Goal: Obtain resource: Download file/media

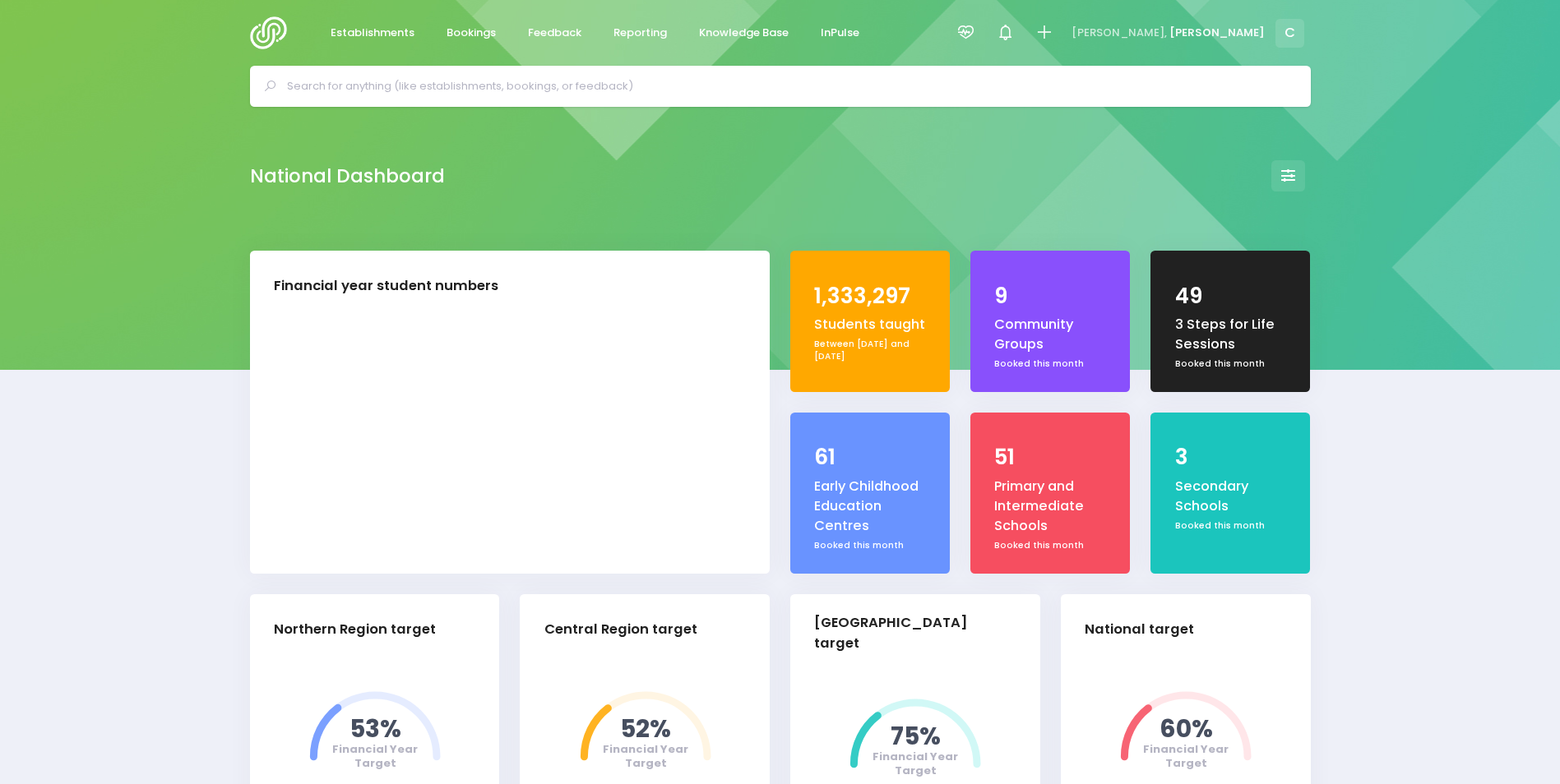
select select "5"
click at [458, 32] on span "Bookings" at bounding box center [471, 33] width 49 height 17
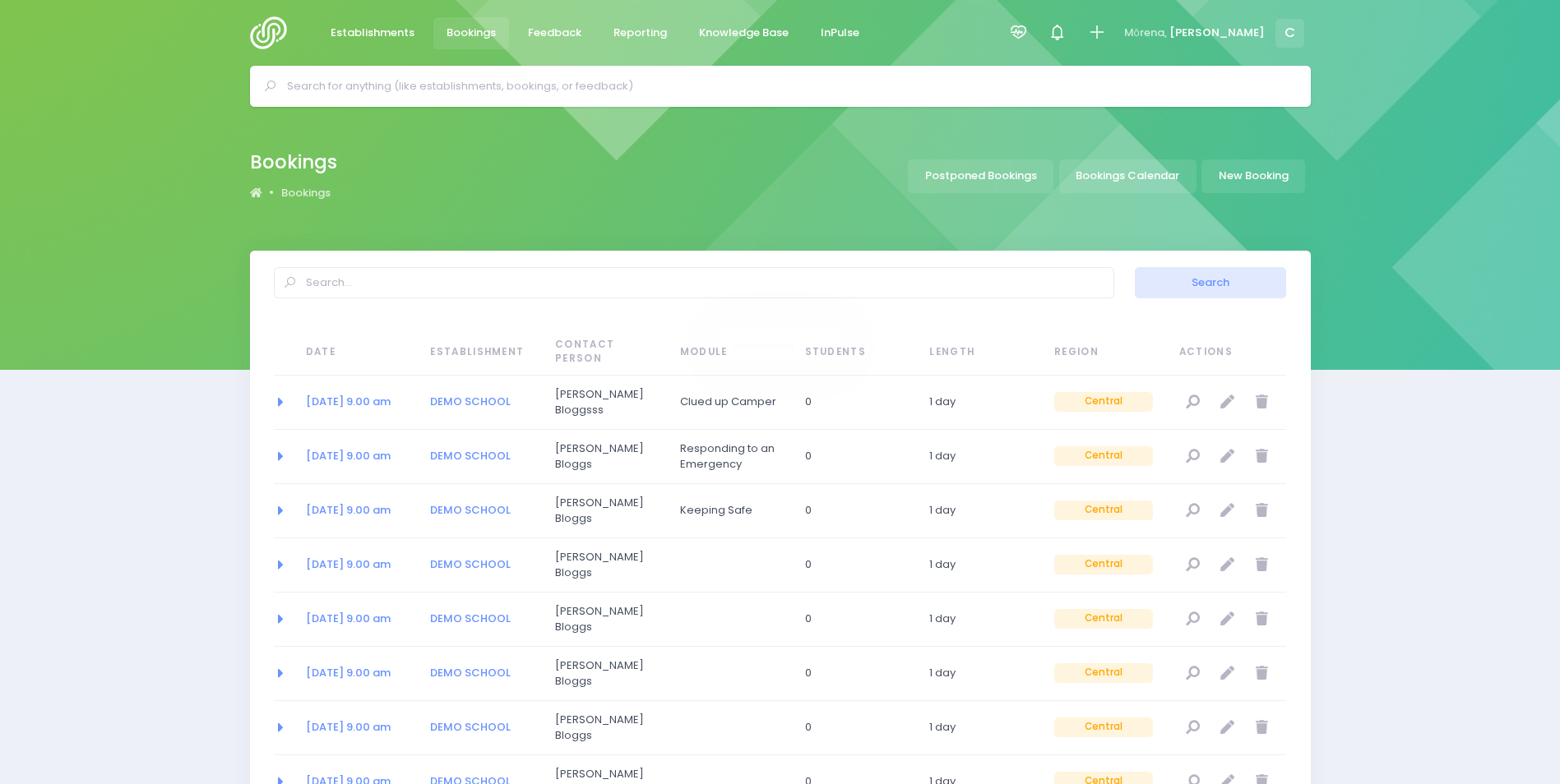
select select "20"
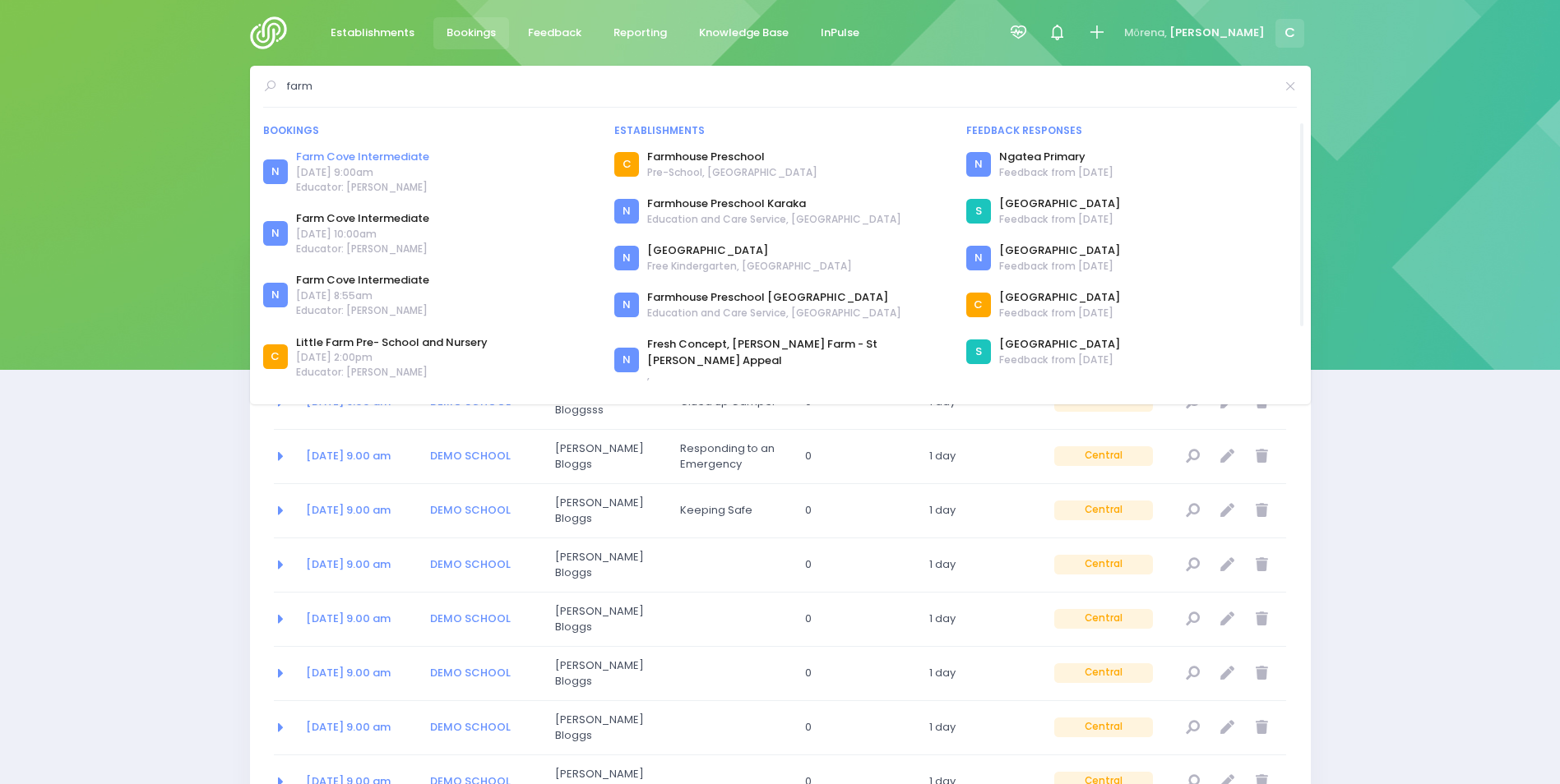
type input "farm"
click at [336, 158] on link "Farm Cove Intermediate" at bounding box center [362, 158] width 133 height 17
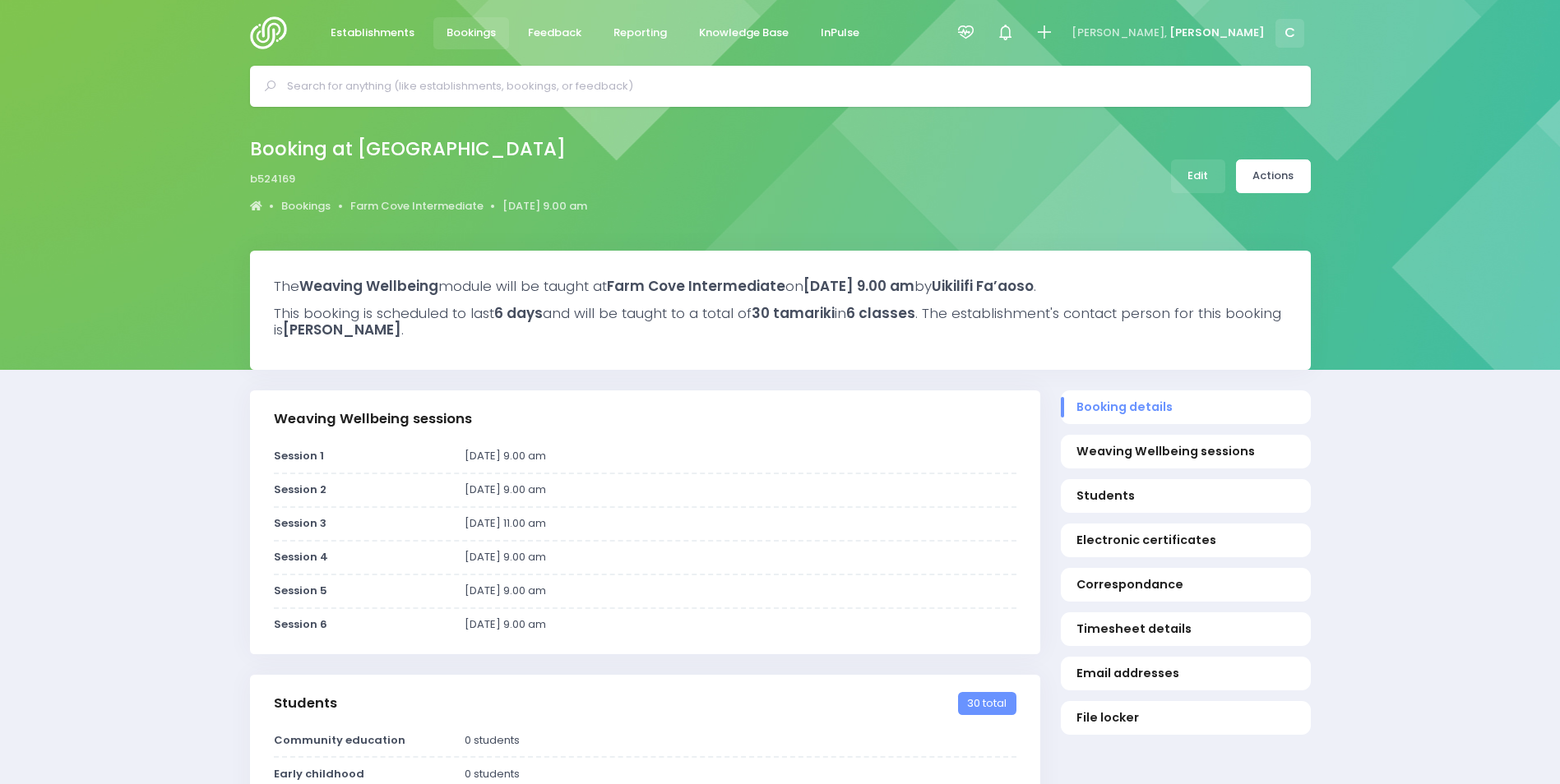
select select "5"
click at [361, 31] on span "Establishments" at bounding box center [373, 33] width 83 height 17
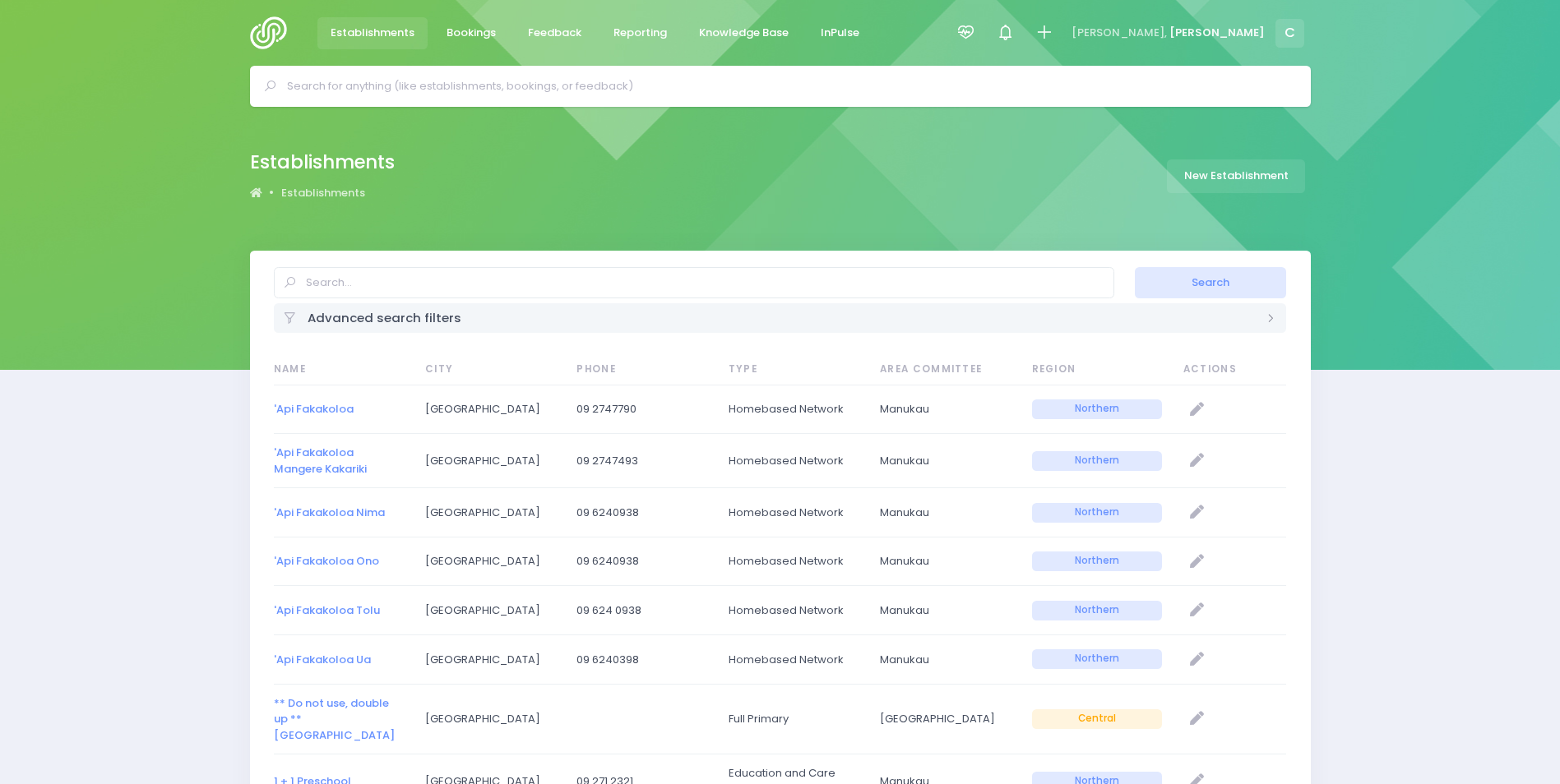
select select "20"
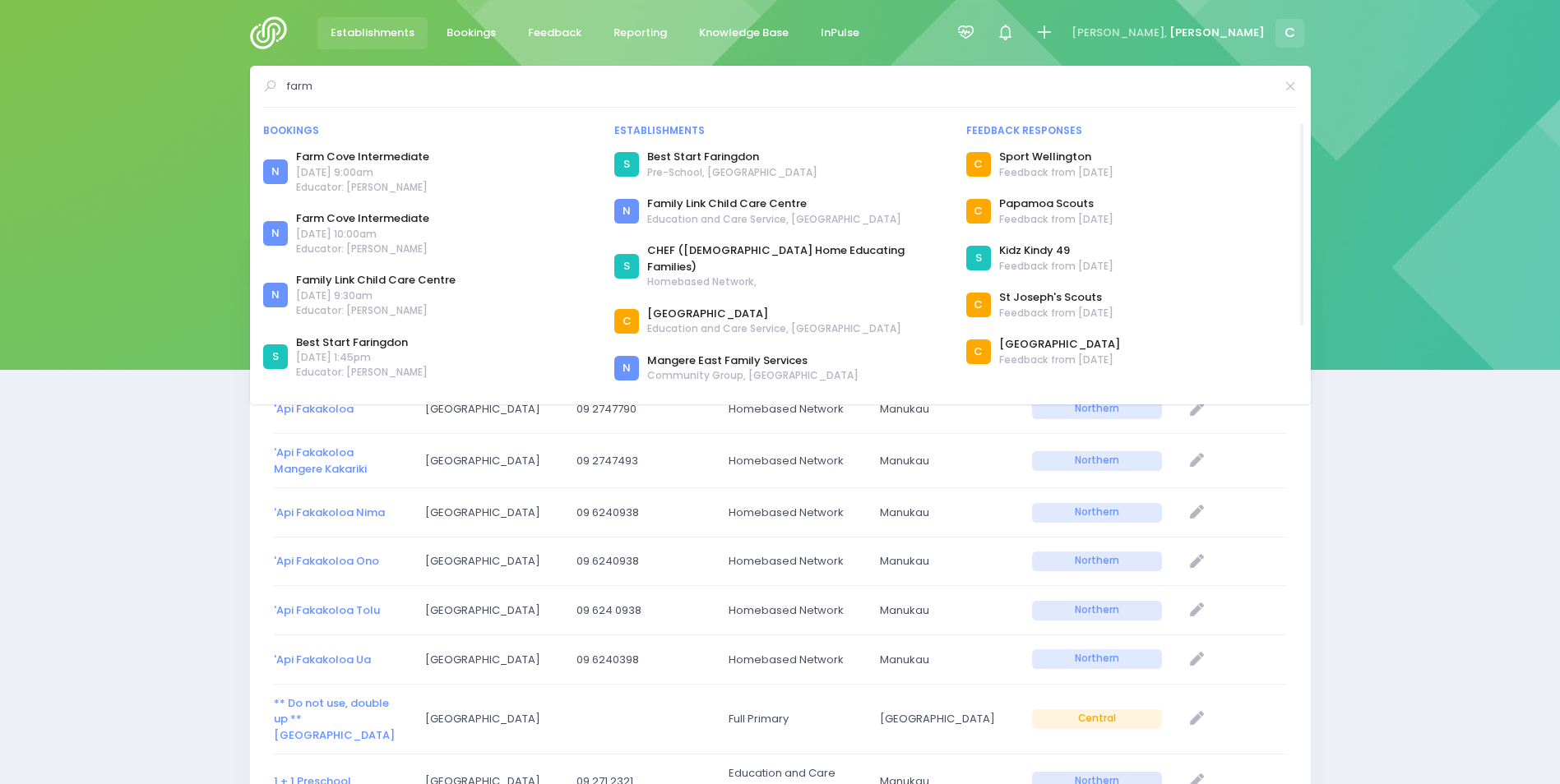
type input "farm"
click at [374, 180] on span "Educator: Uikilifi Fa’aoso" at bounding box center [362, 187] width 133 height 15
click at [382, 157] on link "Farm Cove Intermediate" at bounding box center [362, 158] width 133 height 17
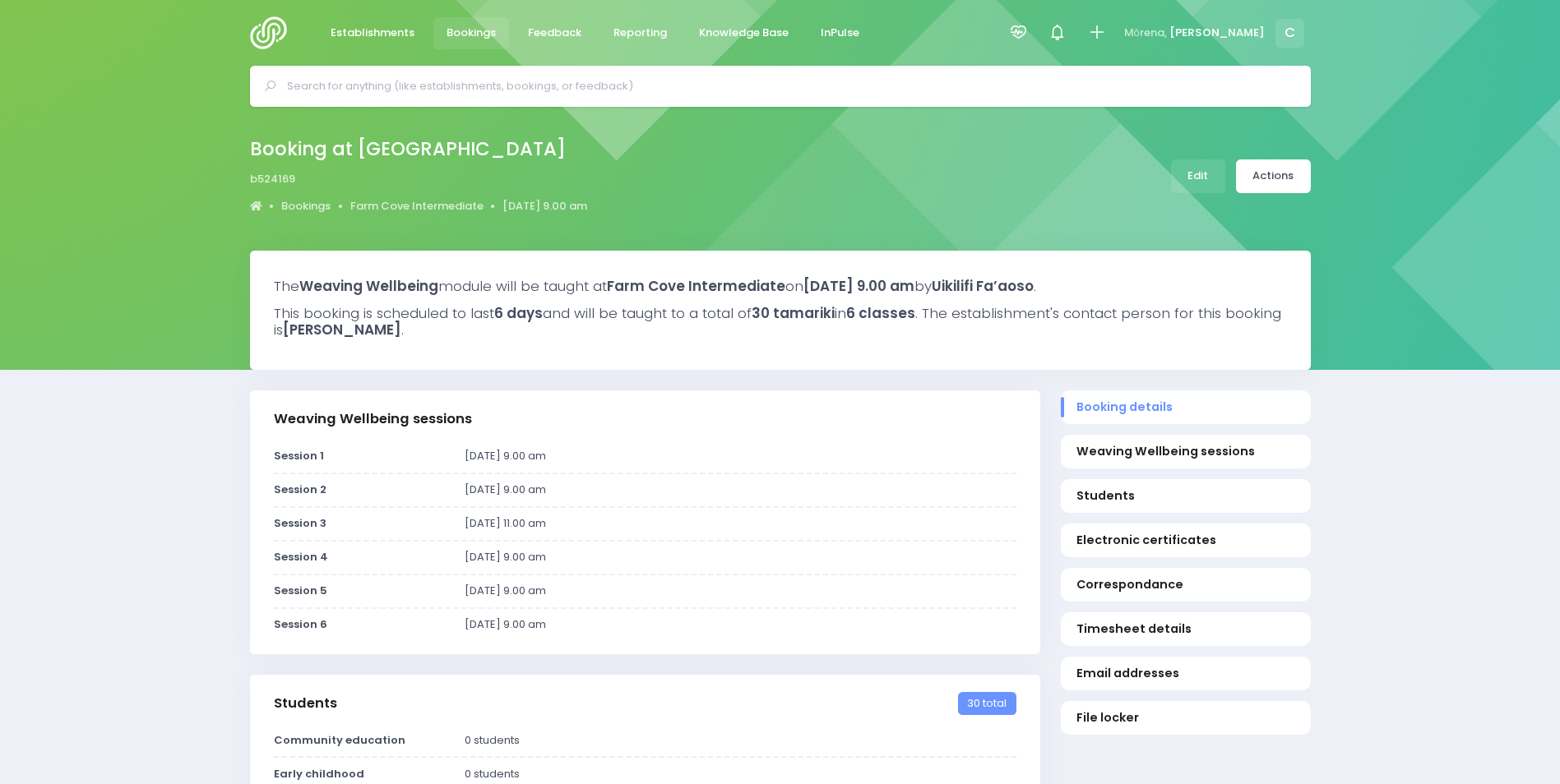
select select "5"
click at [353, 84] on input "text" at bounding box center [787, 86] width 1000 height 25
click at [476, 34] on span "Bookings" at bounding box center [471, 33] width 49 height 17
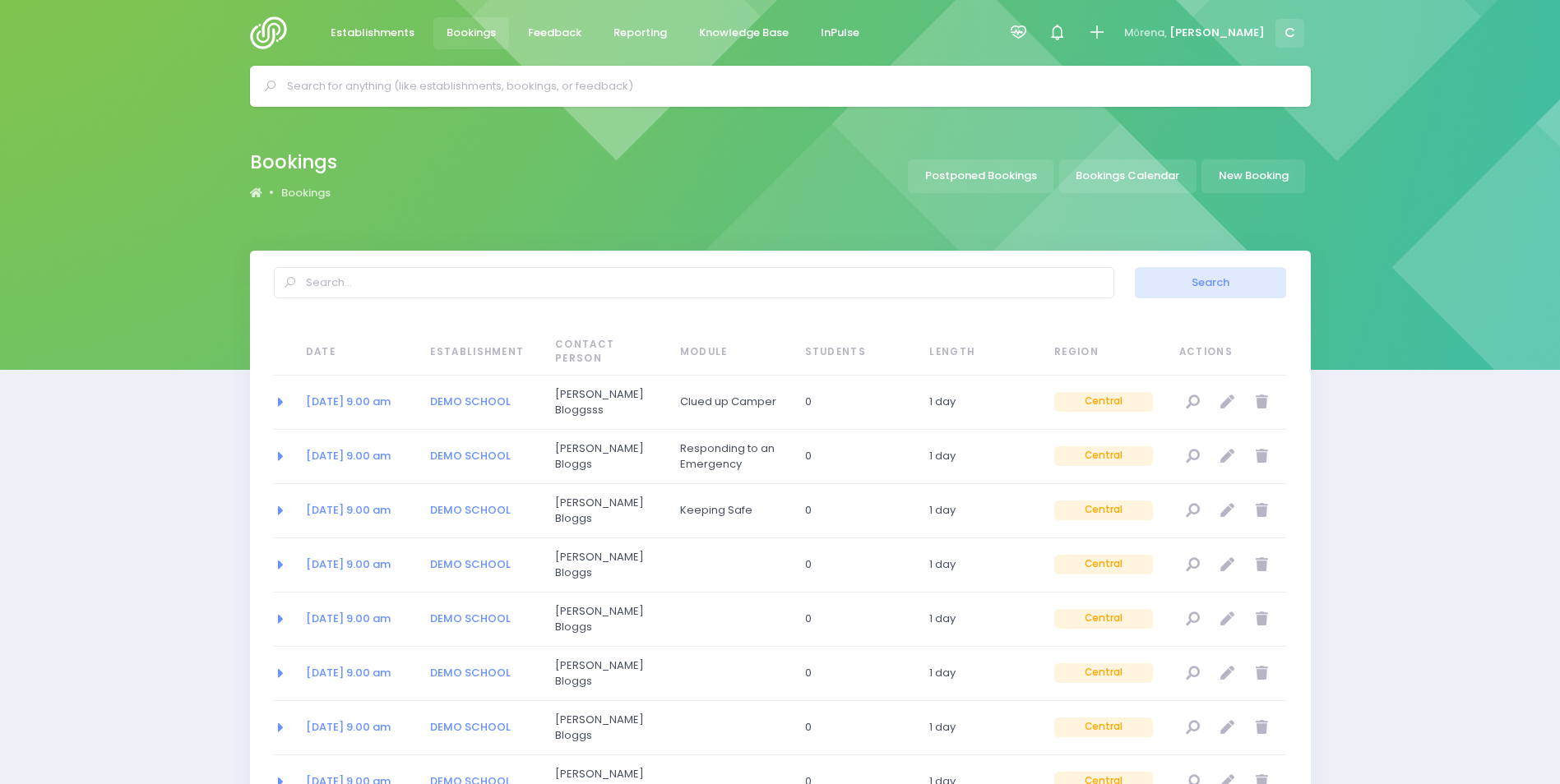
select select "20"
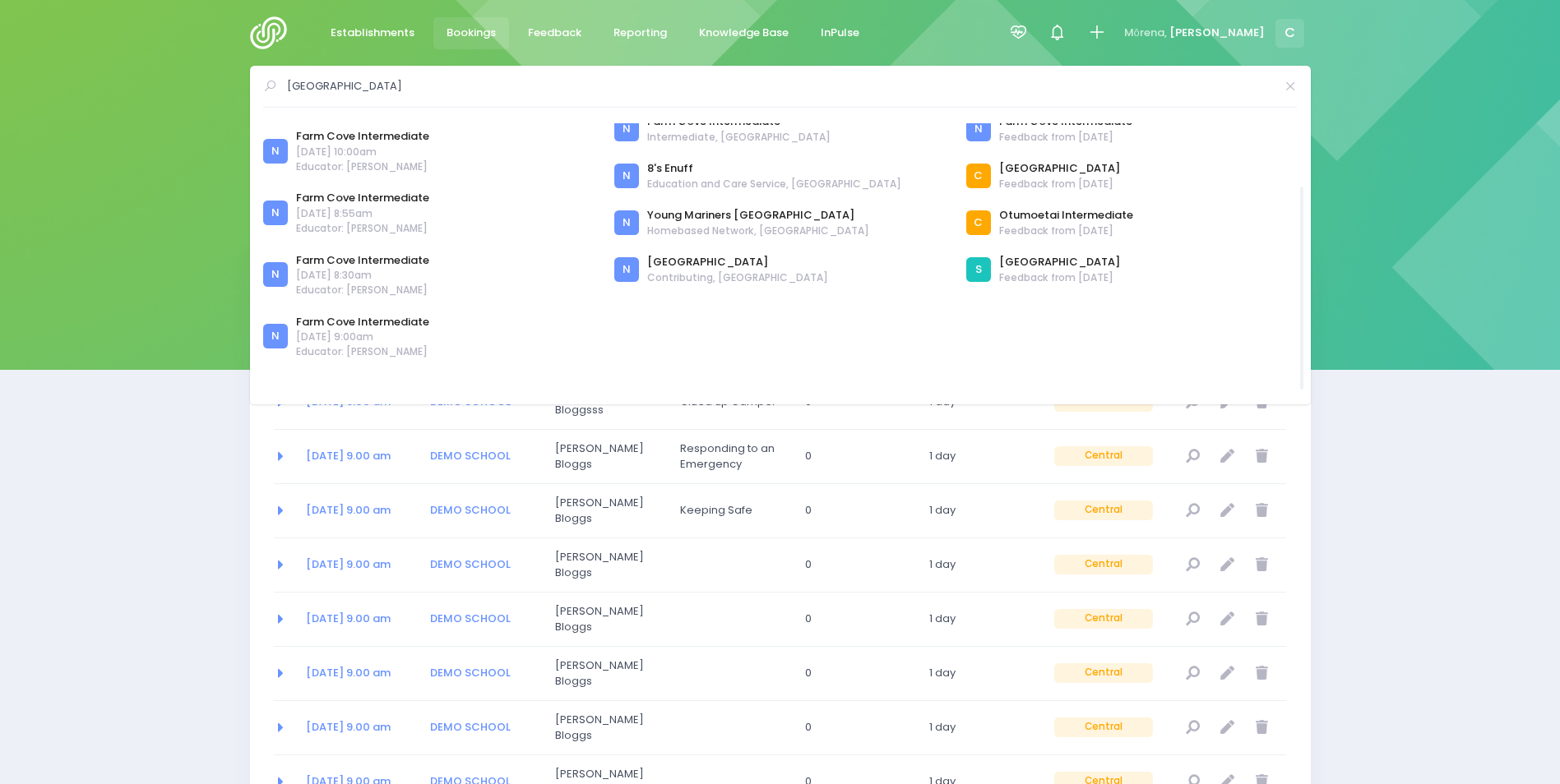
scroll to position [41, 0]
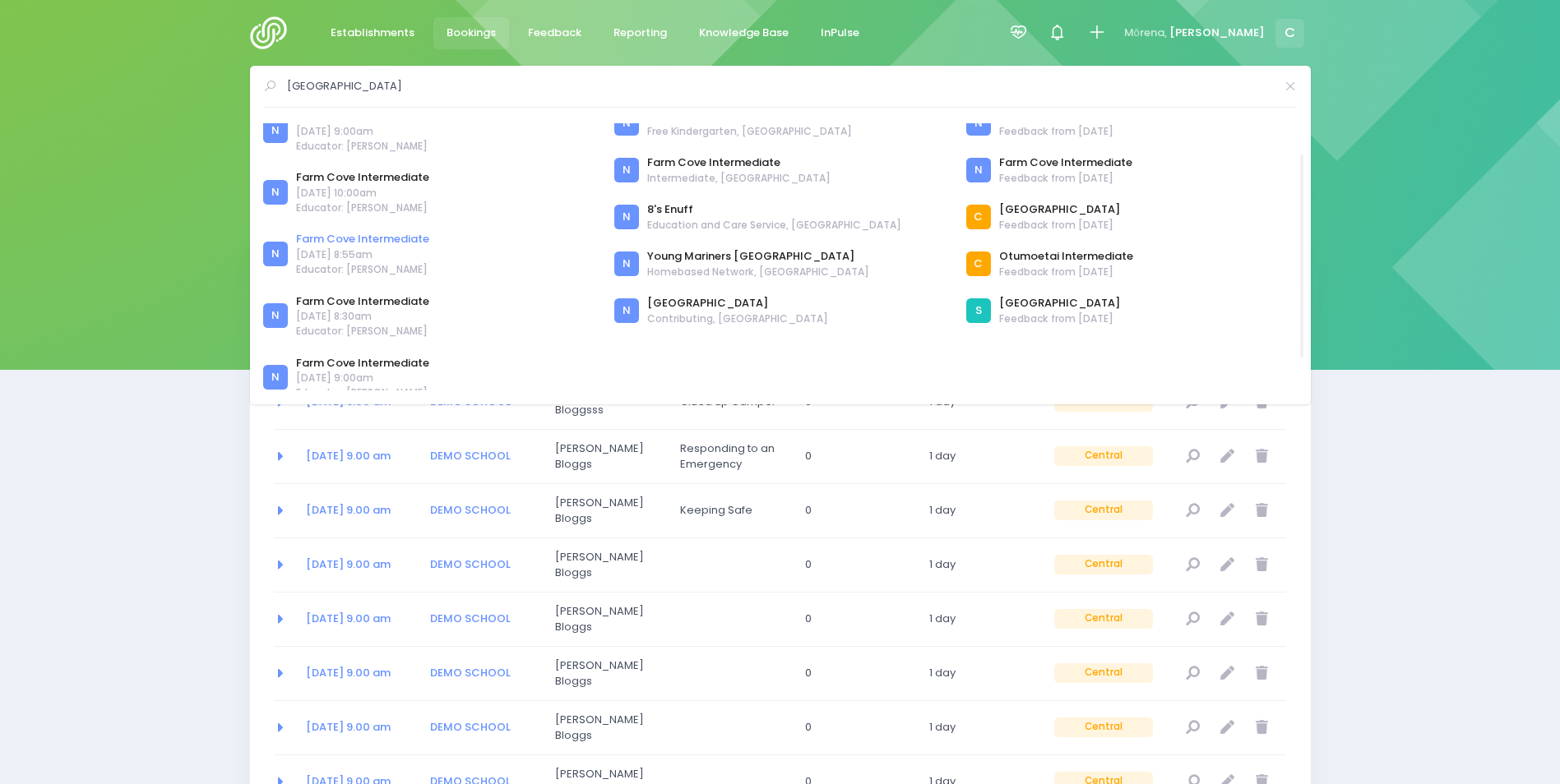
type input "farm cove"
click at [344, 235] on link "Farm Cove Intermediate" at bounding box center [362, 239] width 133 height 17
click at [326, 134] on span "22 October 2025 at 9:00am" at bounding box center [362, 132] width 133 height 15
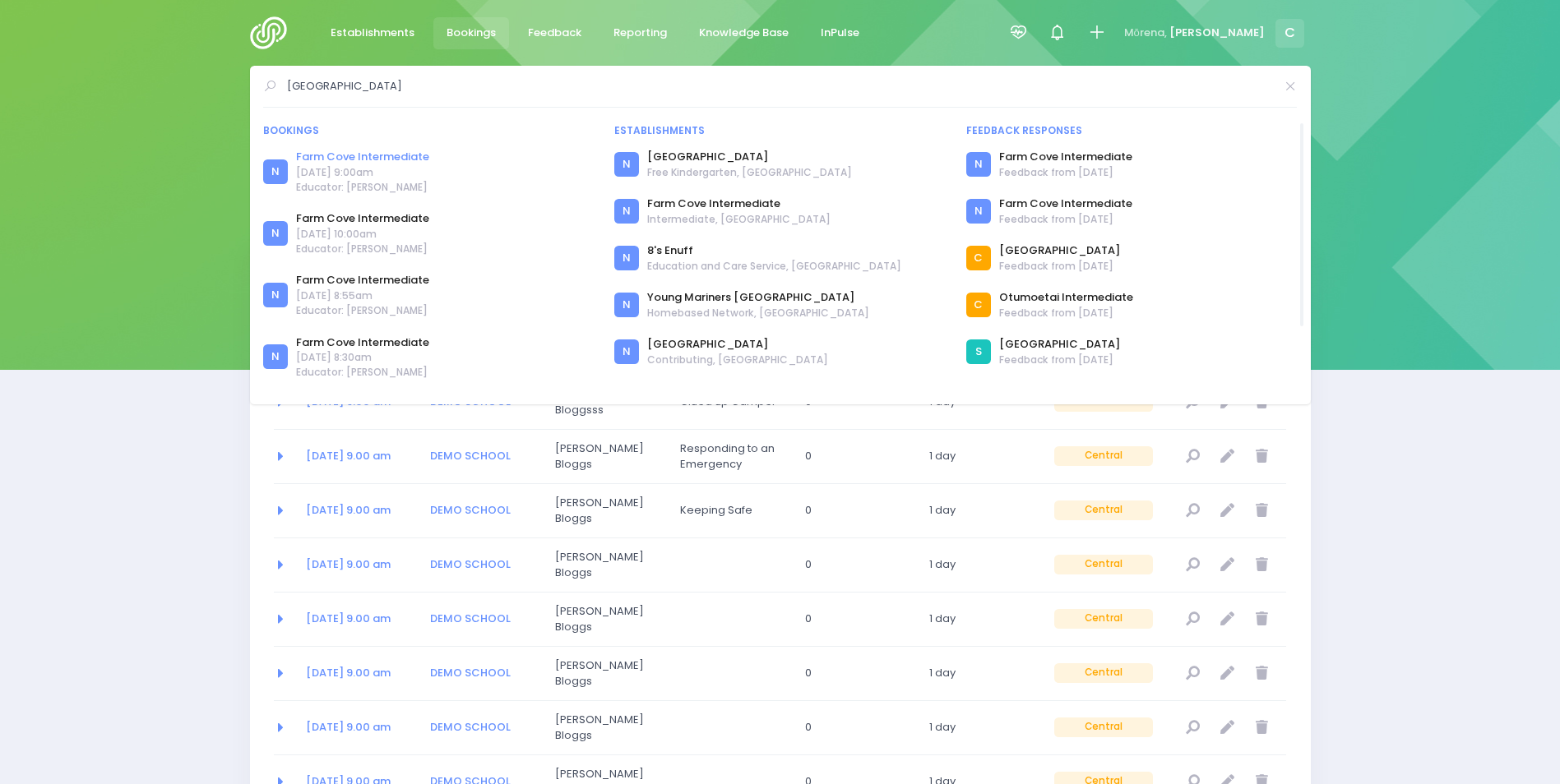
click at [347, 157] on link "Farm Cove Intermediate" at bounding box center [362, 158] width 133 height 17
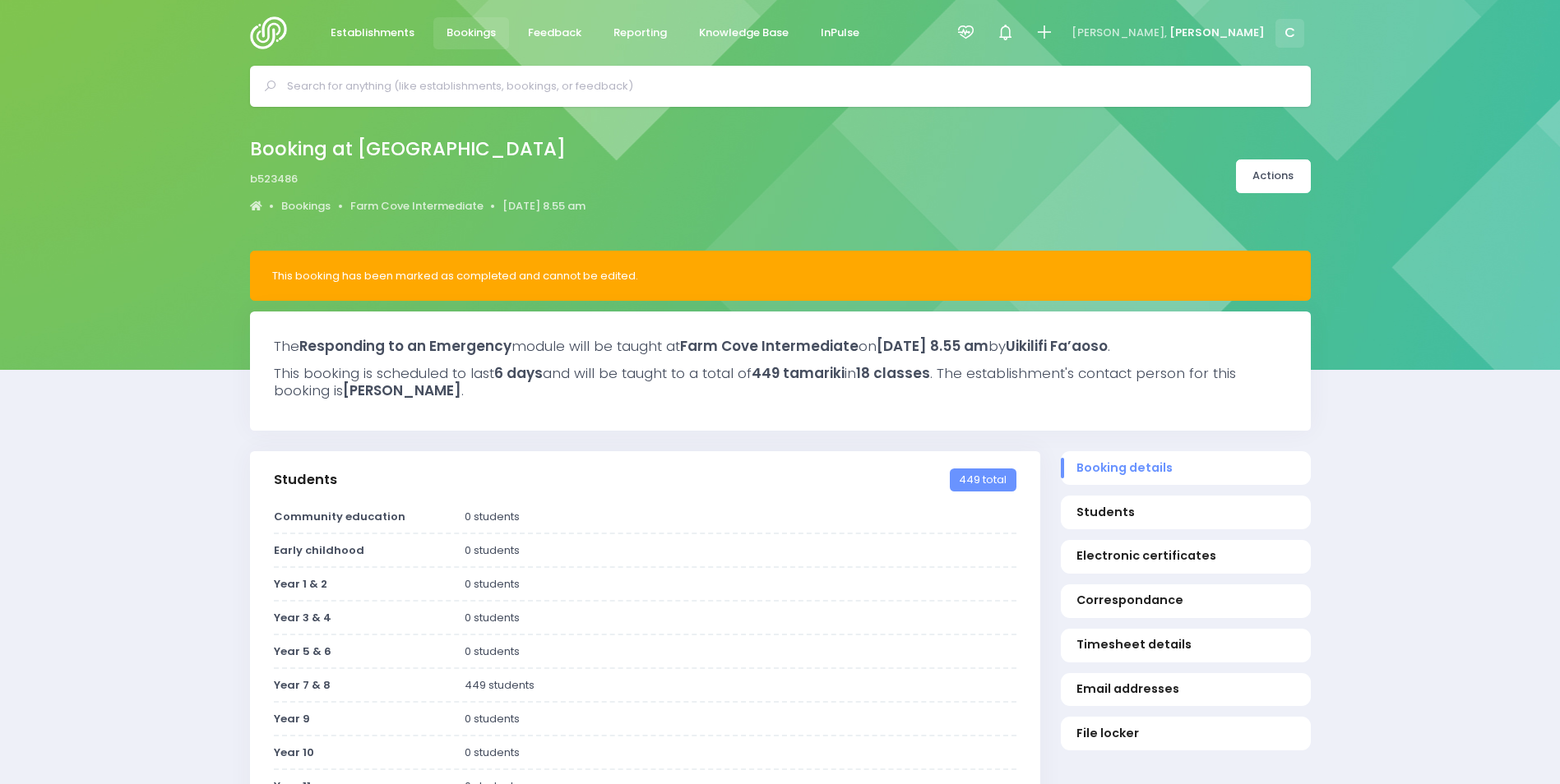
select select "5"
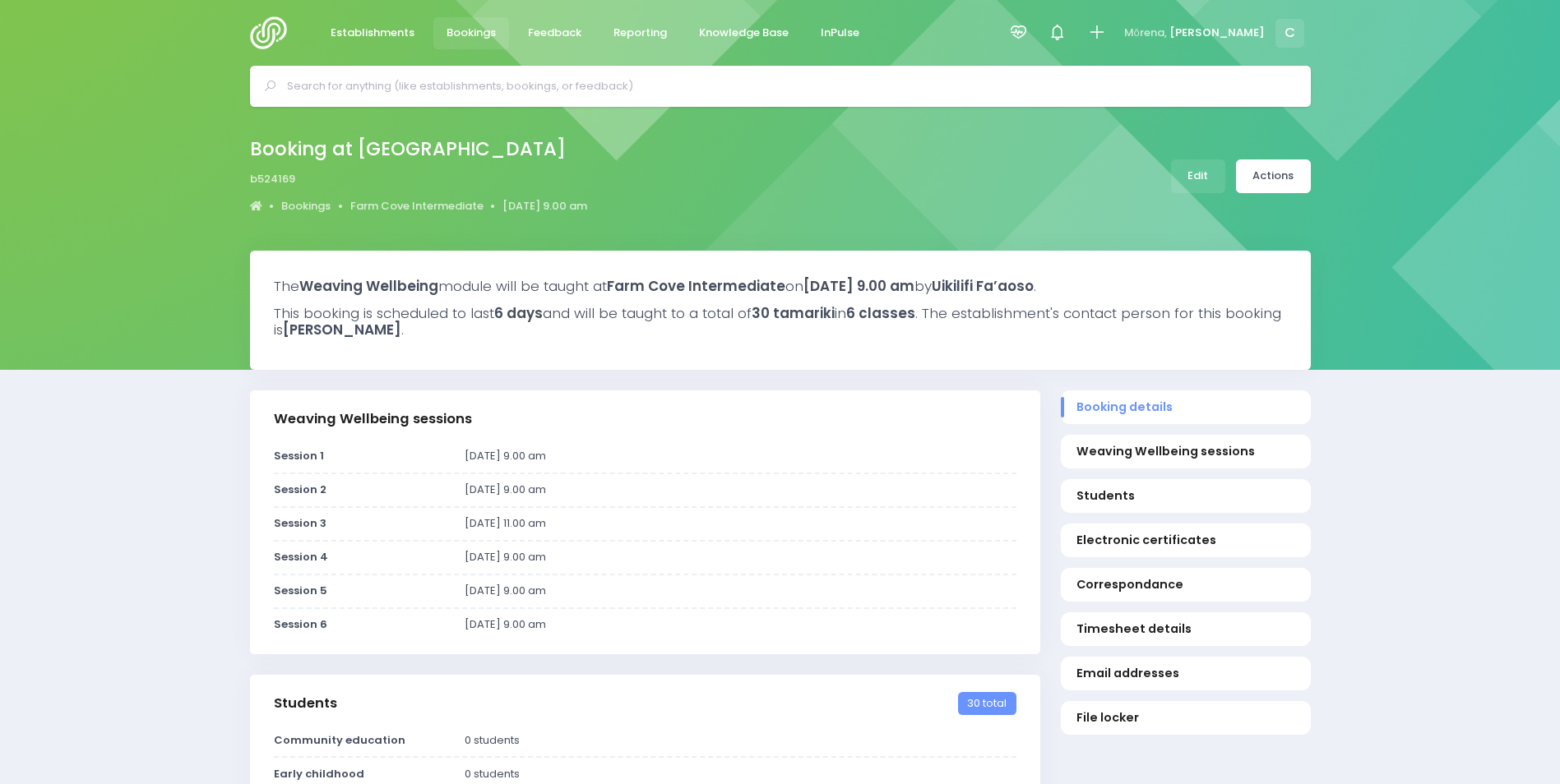
select select "5"
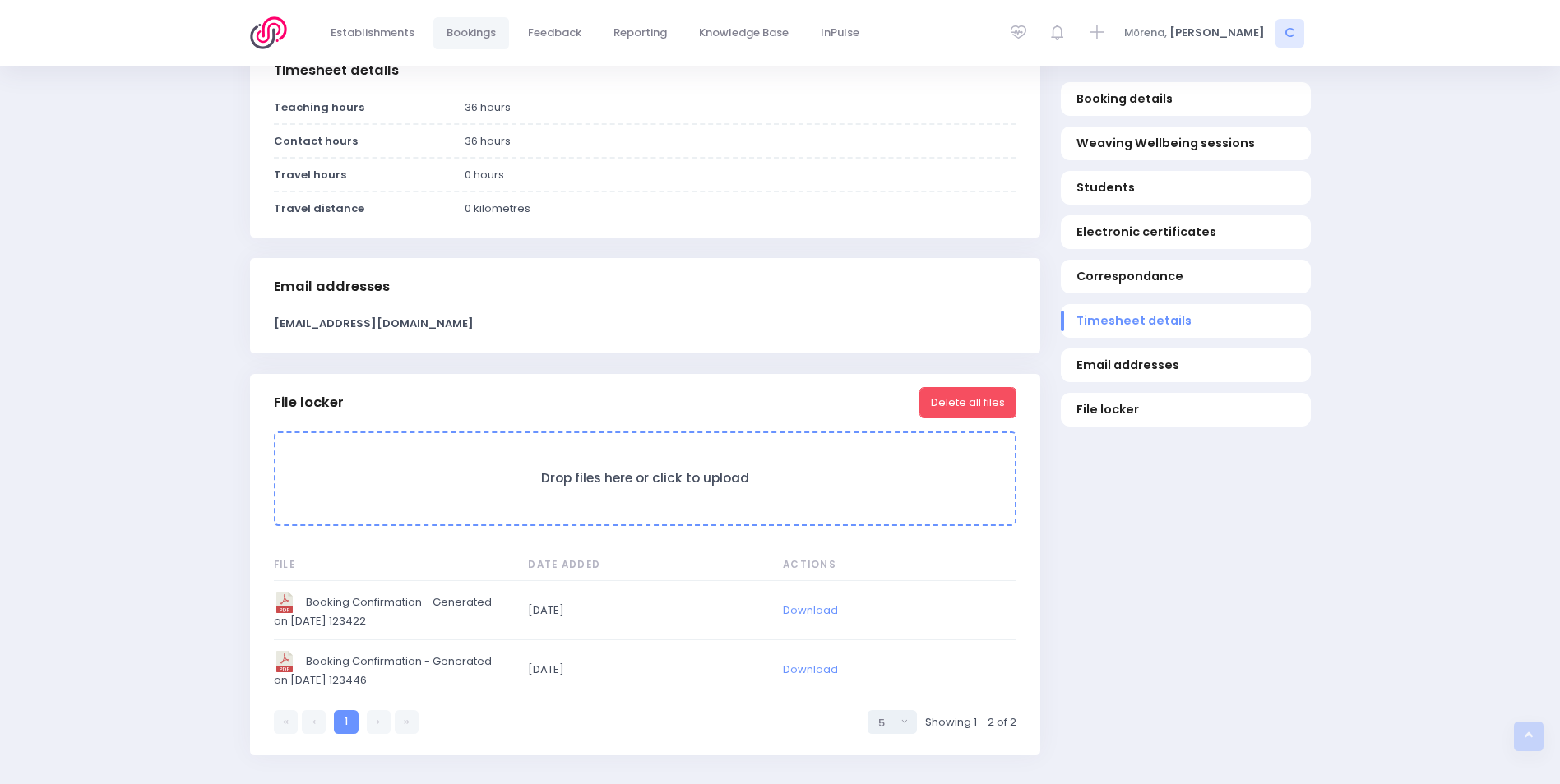
scroll to position [1479, 0]
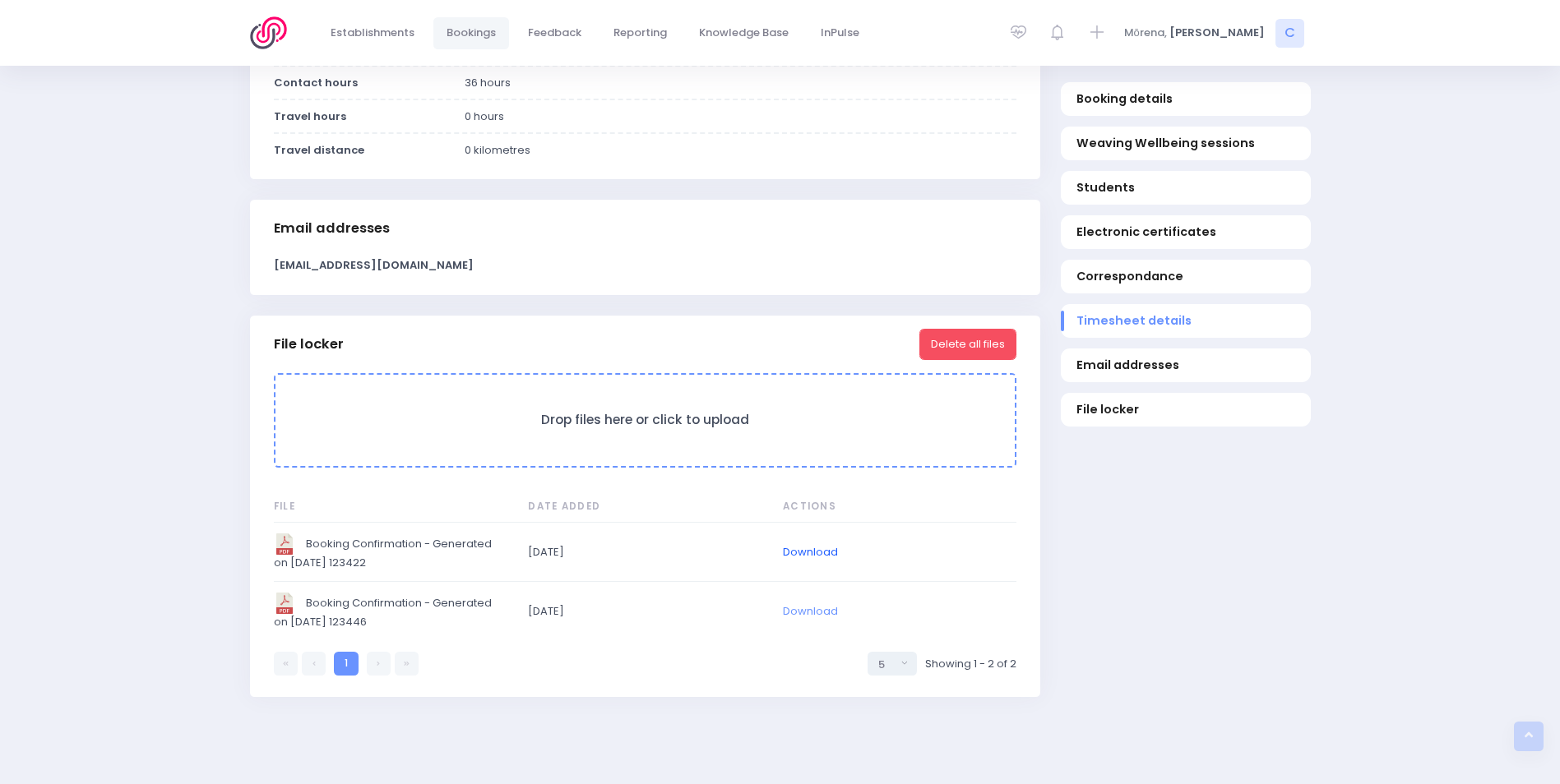
click at [808, 560] on link "Download" at bounding box center [809, 551] width 55 height 16
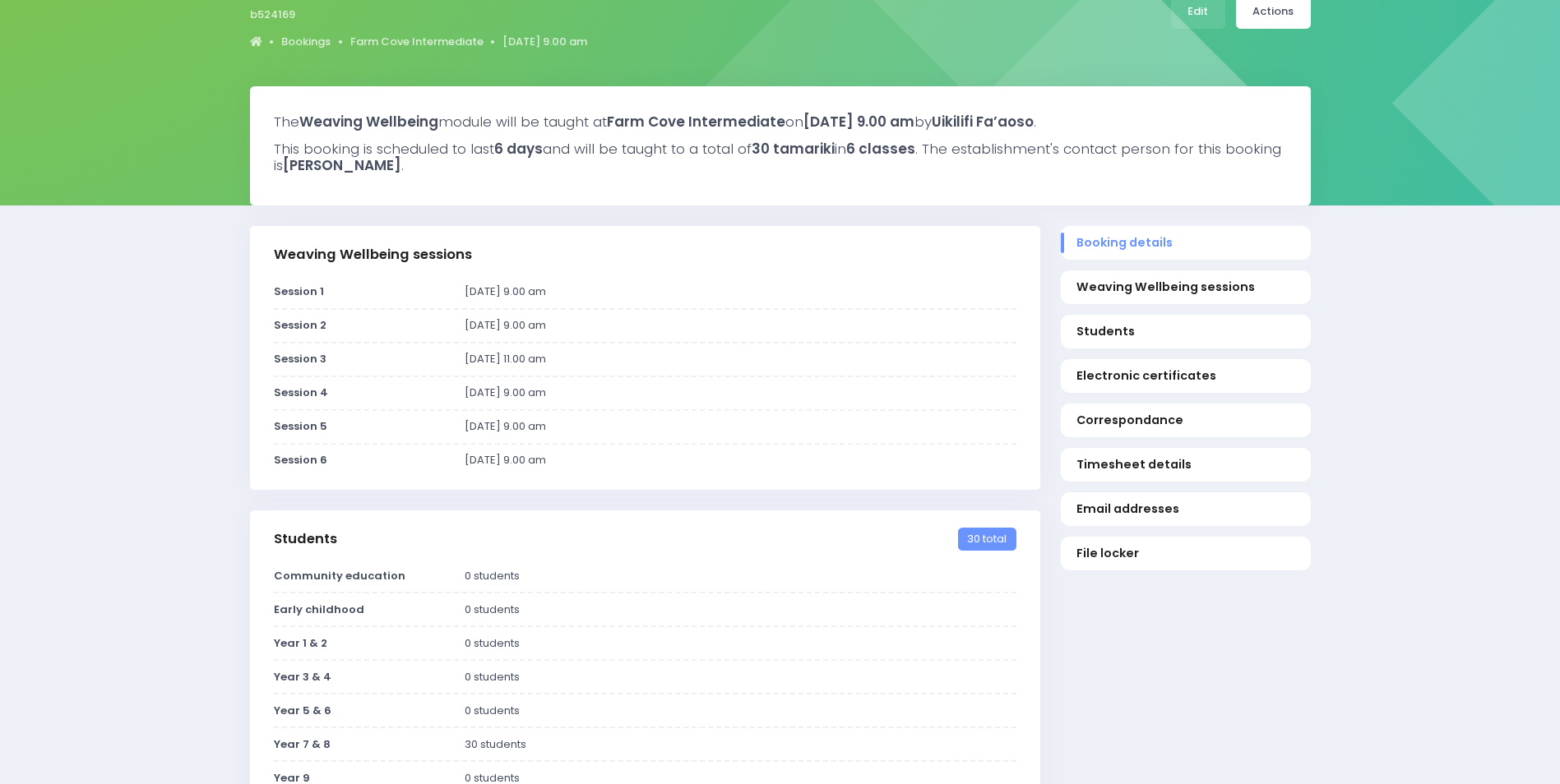
scroll to position [0, 0]
